Goal: Navigation & Orientation: Find specific page/section

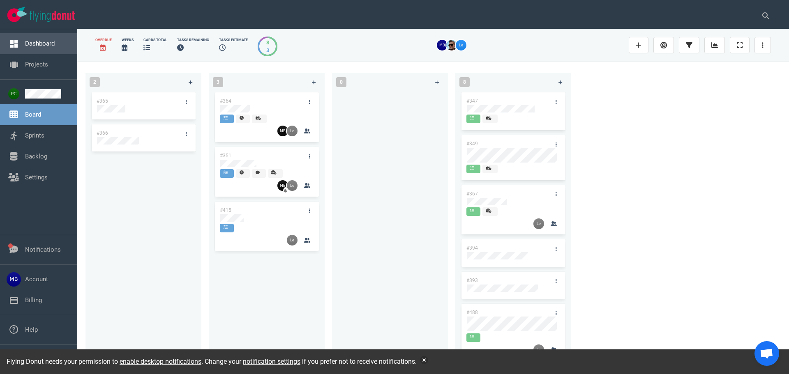
click at [48, 45] on link "Dashboard" at bounding box center [40, 43] width 30 height 7
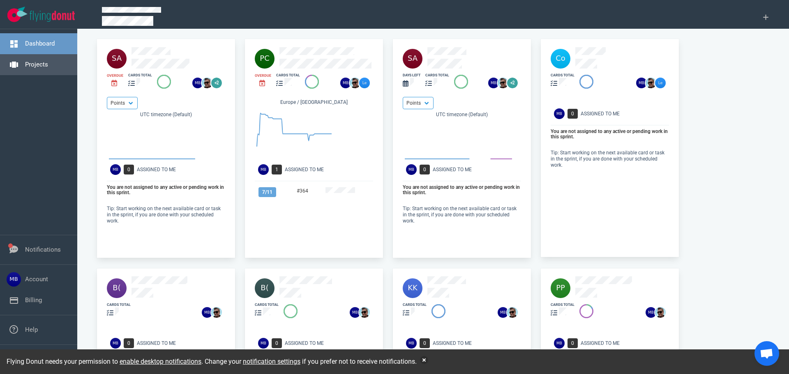
click at [48, 68] on link "Projects" at bounding box center [36, 64] width 23 height 7
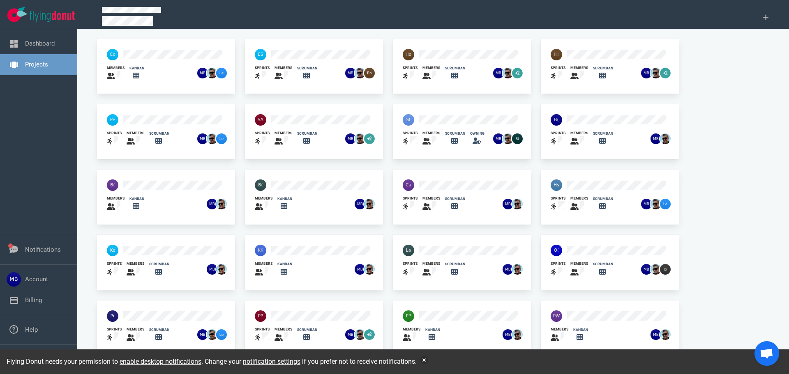
click at [143, 61] on div "kanban" at bounding box center [135, 73] width 20 height 25
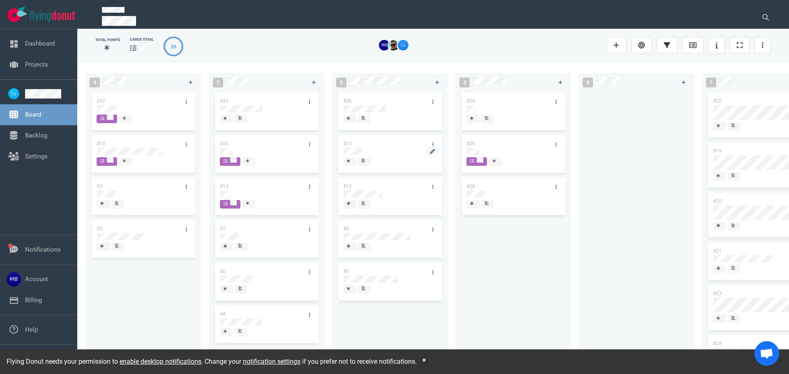
click at [364, 150] on div at bounding box center [390, 151] width 93 height 7
